Goal: Information Seeking & Learning: Check status

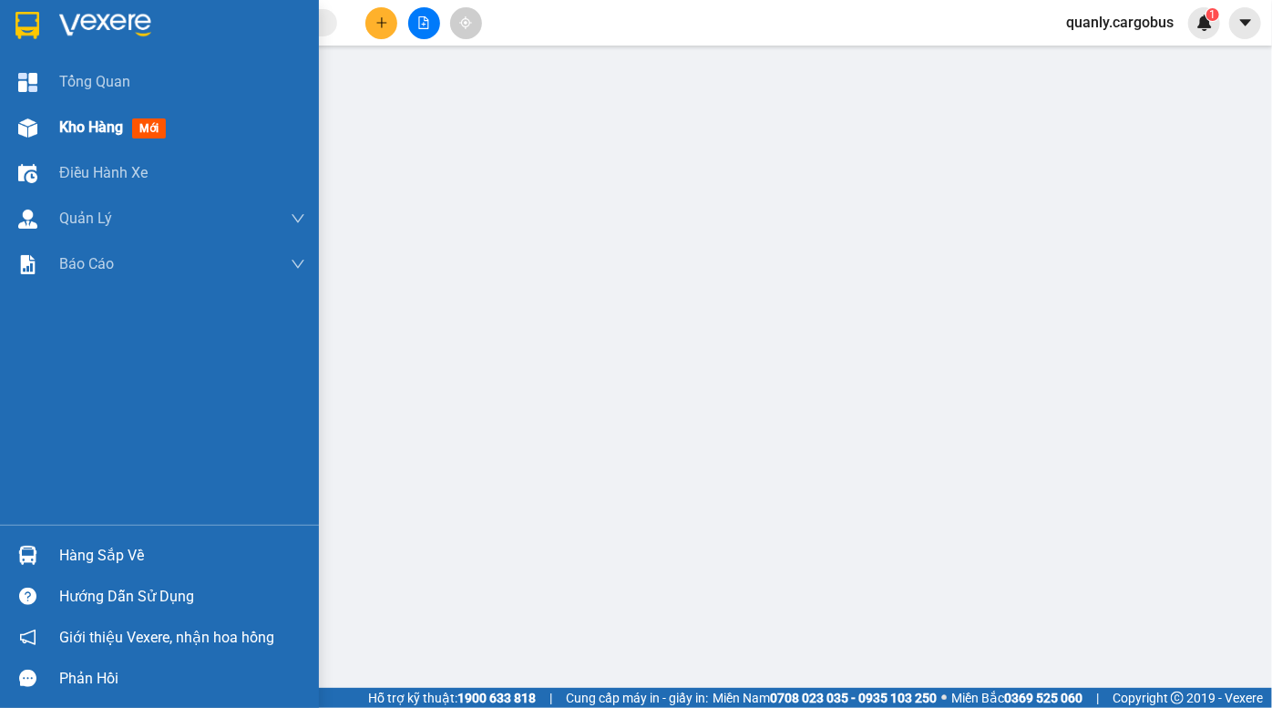
click at [60, 144] on div "Kho hàng mới" at bounding box center [182, 128] width 246 height 46
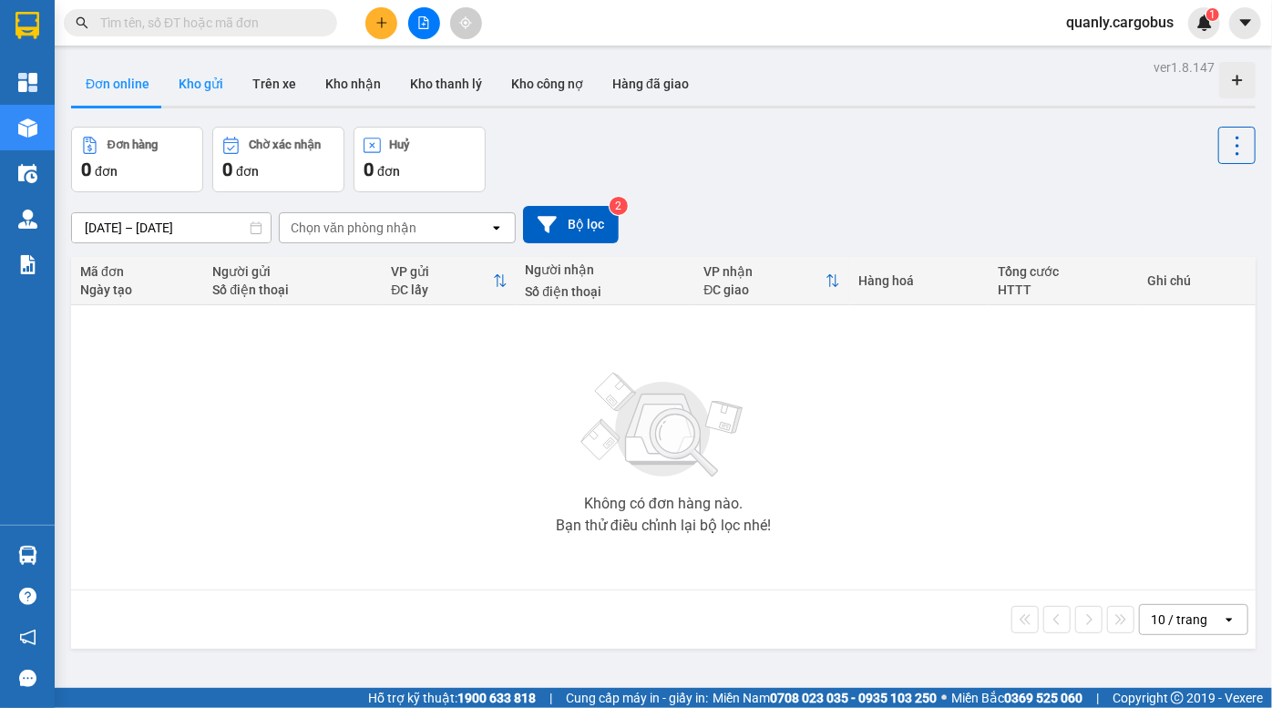
click at [202, 79] on button "Kho gửi" at bounding box center [201, 84] width 74 height 44
type input "12/10/2025 – 14/10/2025"
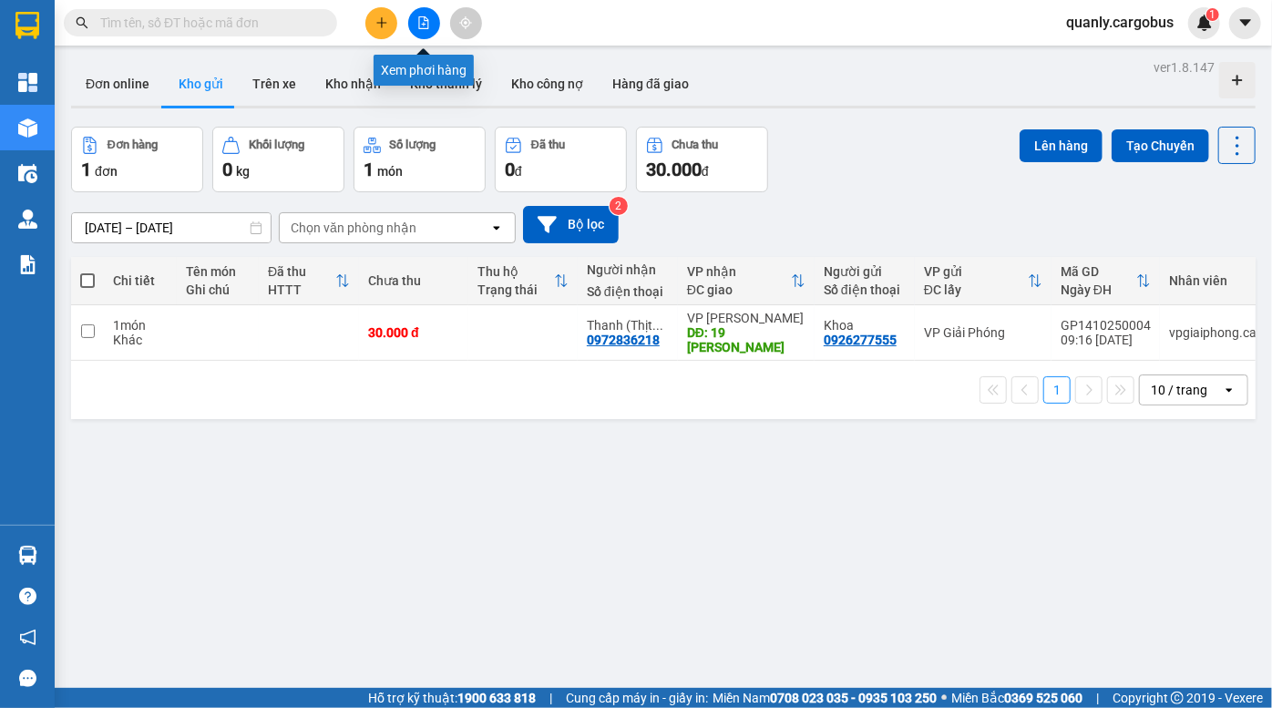
click at [423, 29] on button at bounding box center [424, 23] width 32 height 32
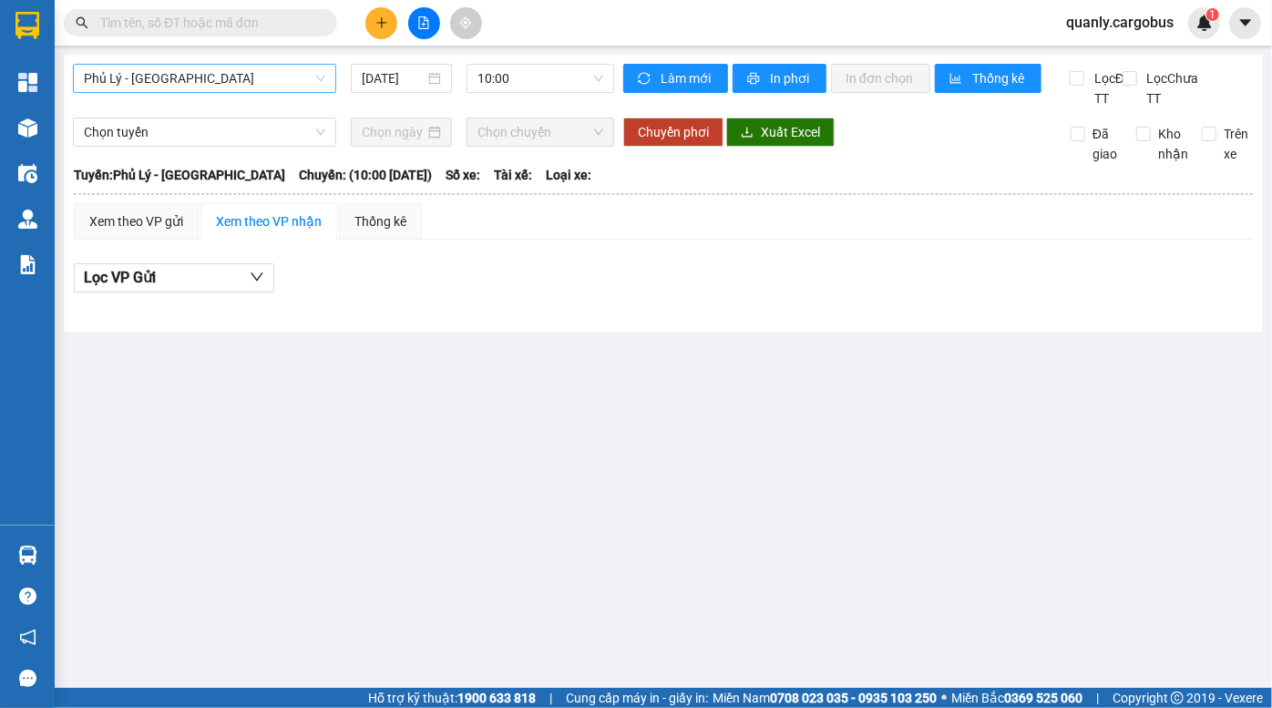
click at [193, 83] on span "Phủ Lý - Hà Nội" at bounding box center [204, 78] width 241 height 27
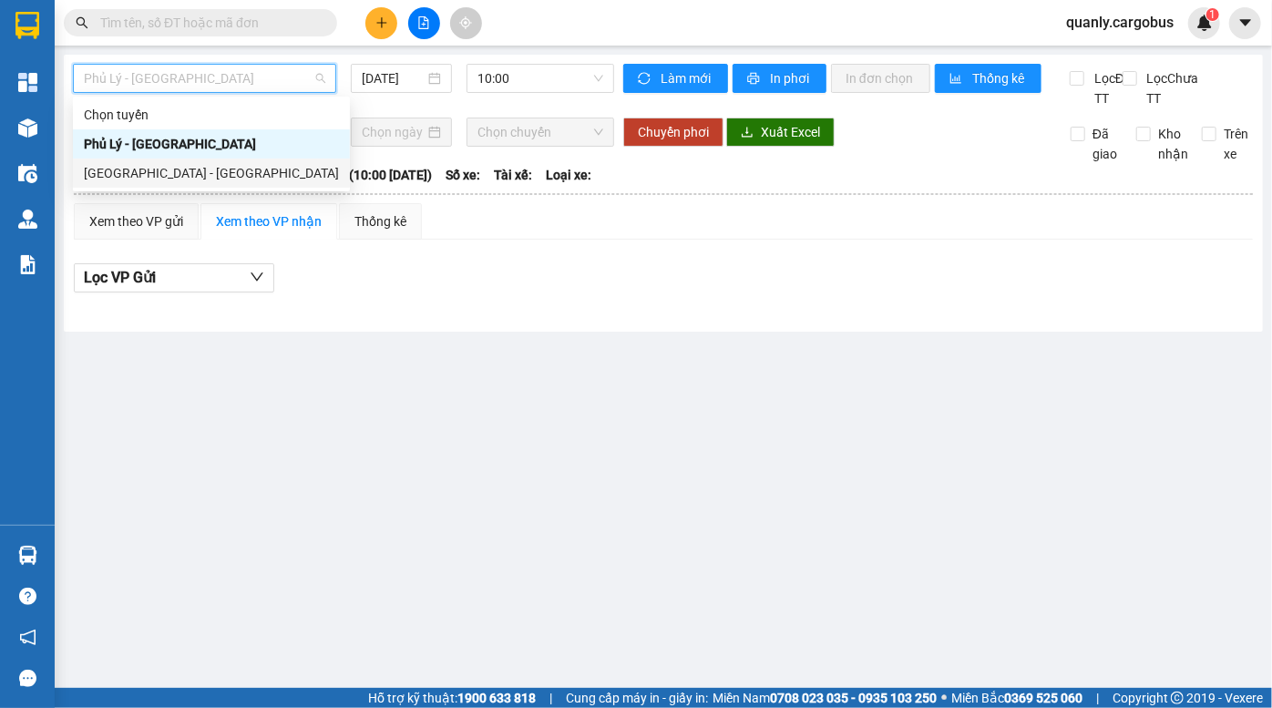
click at [163, 170] on div "Hà Nội - Phủ Lý" at bounding box center [211, 173] width 255 height 20
type input "14/10/2025"
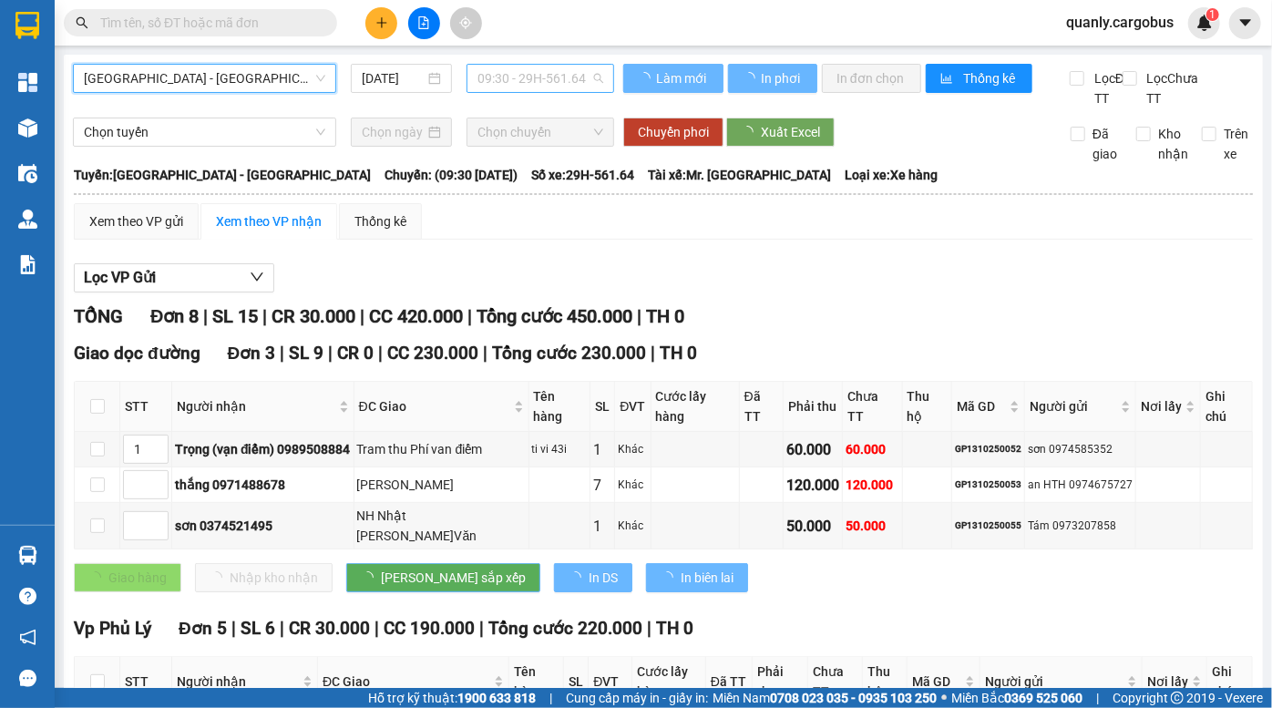
click at [492, 73] on span "09:30 - 29H-561.64" at bounding box center [540, 78] width 126 height 27
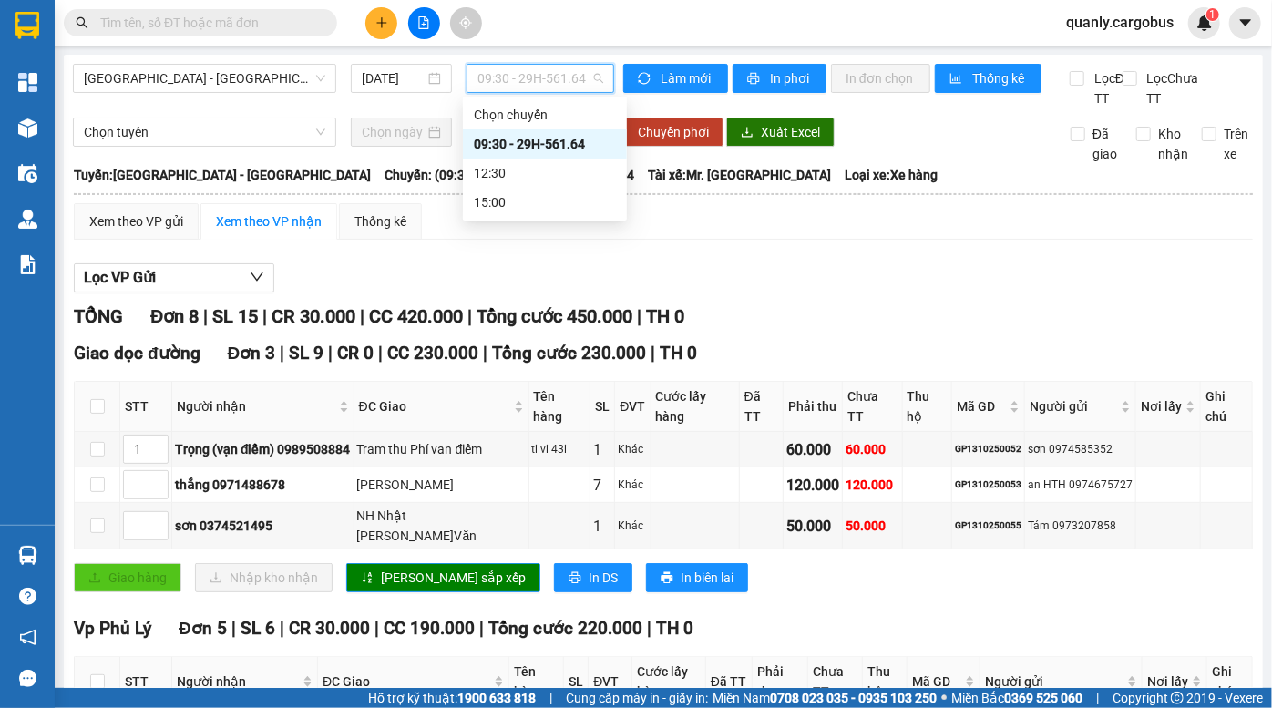
click at [528, 145] on div "09:30 - 29H-561.64" at bounding box center [545, 144] width 142 height 20
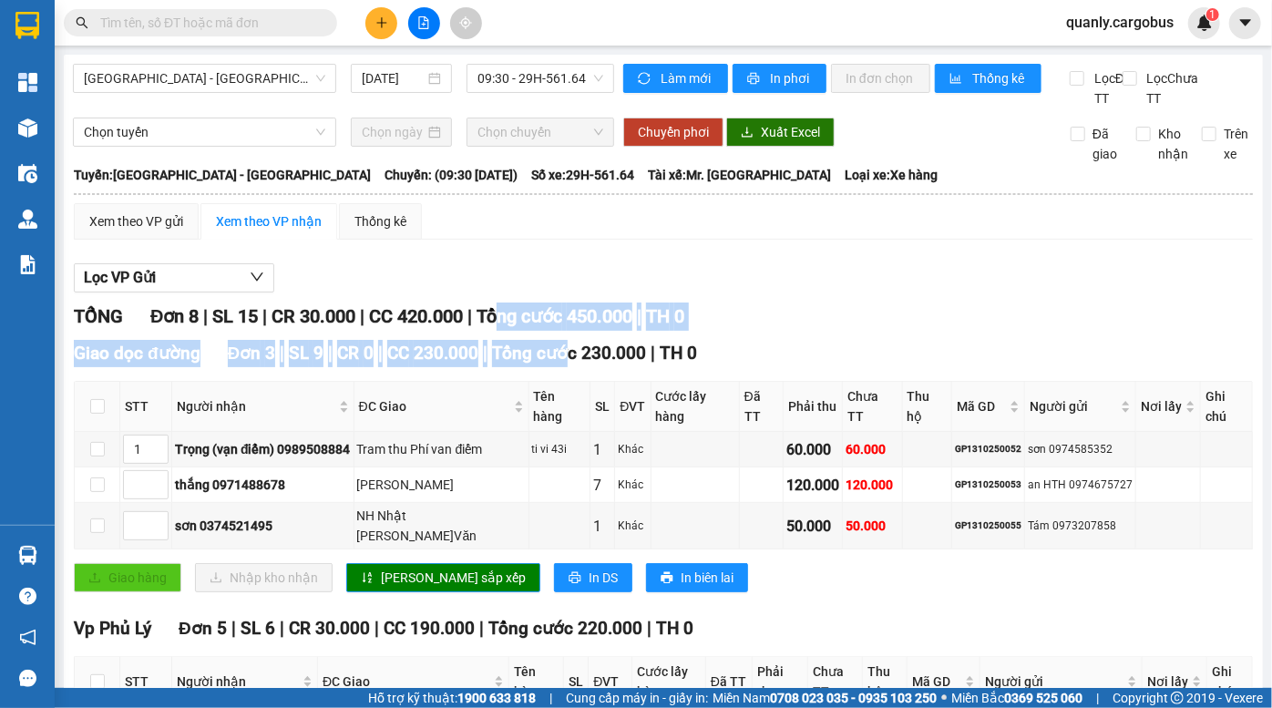
drag, startPoint x: 509, startPoint y: 343, endPoint x: 569, endPoint y: 384, distance: 72.8
click at [569, 384] on div "TỔNG Đơn 8 | SL 15 | CR 30.000 | CC 420.000 | Tổng cước 450.000 | TH 0 Giao dọc…" at bounding box center [663, 637] width 1179 height 670
click at [562, 364] on span "Tổng cước 230.000" at bounding box center [569, 353] width 154 height 21
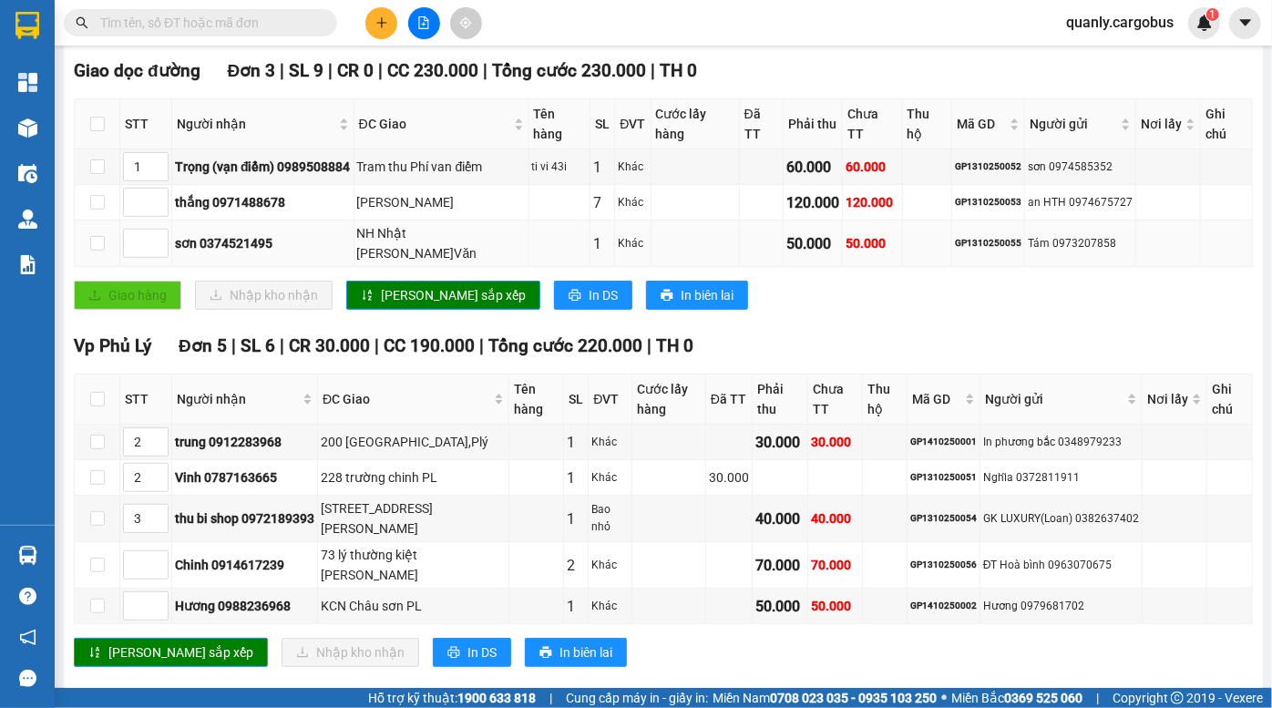
scroll to position [292, 0]
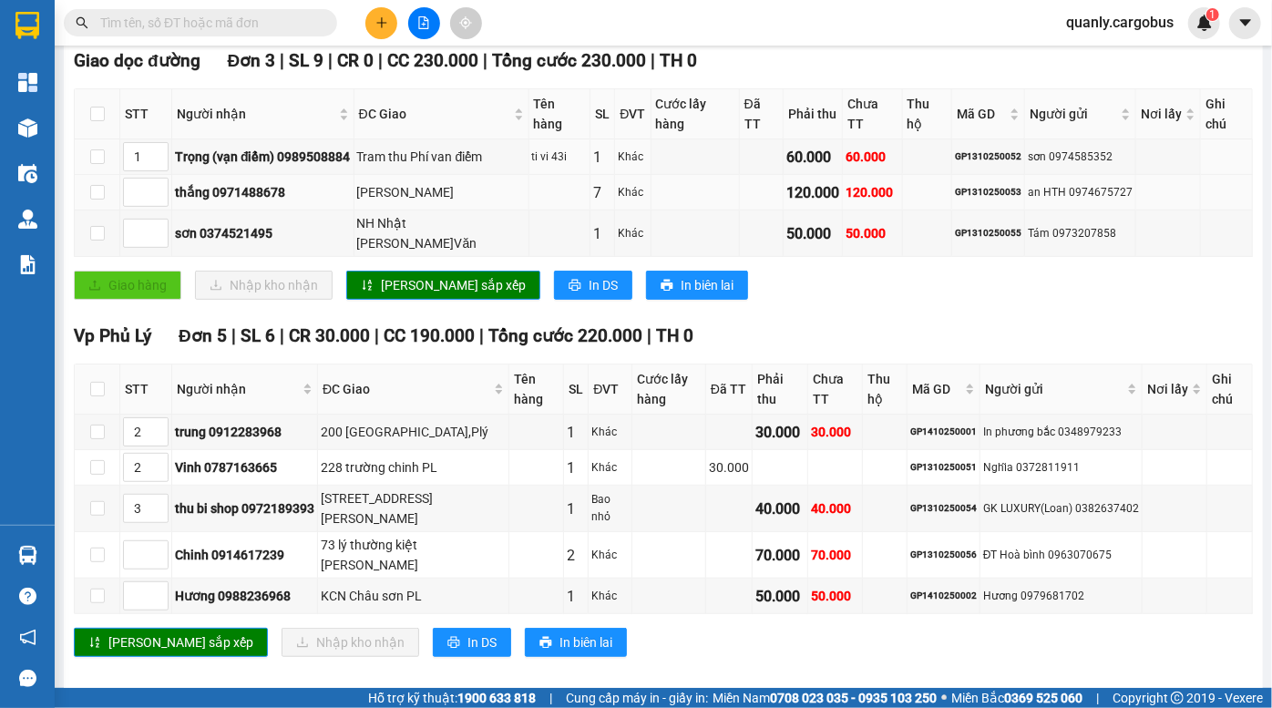
drag, startPoint x: 378, startPoint y: 166, endPoint x: 413, endPoint y: 200, distance: 48.3
click at [413, 200] on tbody "1 Trọng (vạn điểm) 0989508884 Tram thu Phí van điểm ti vi 43i 1 Khác 60.000 60.…" at bounding box center [664, 198] width 1178 height 118
click at [690, 200] on td at bounding box center [695, 193] width 88 height 36
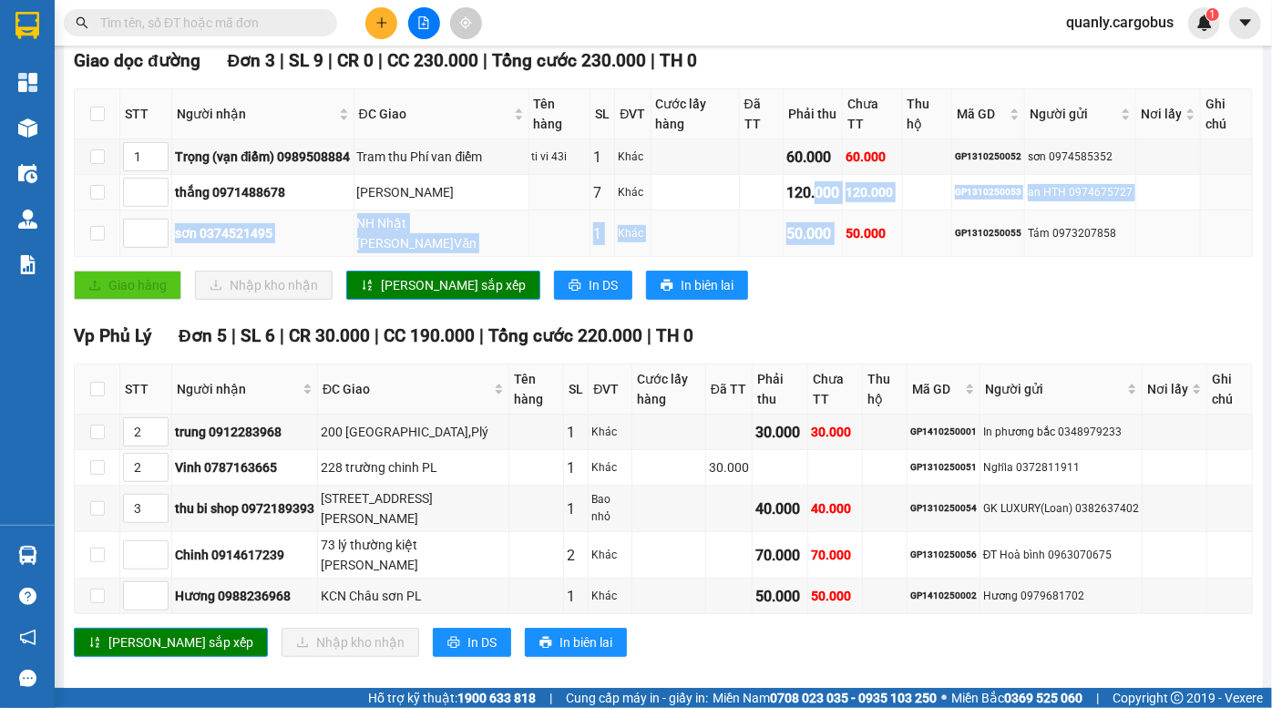
drag, startPoint x: 804, startPoint y: 183, endPoint x: 837, endPoint y: 236, distance: 62.7
click at [837, 236] on tbody "1 Trọng (vạn điểm) 0989508884 Tram thu Phí van điểm ti vi 43i 1 Khác 60.000 60.…" at bounding box center [664, 198] width 1178 height 118
click at [825, 227] on div "50.000" at bounding box center [812, 233] width 53 height 23
